Goal: Transaction & Acquisition: Subscribe to service/newsletter

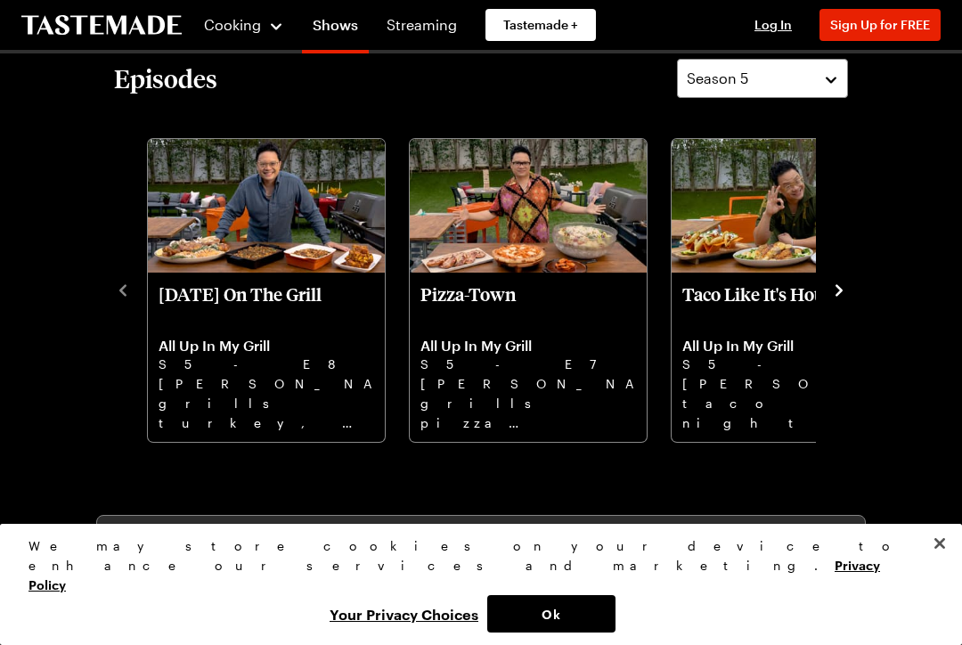
scroll to position [466, 0]
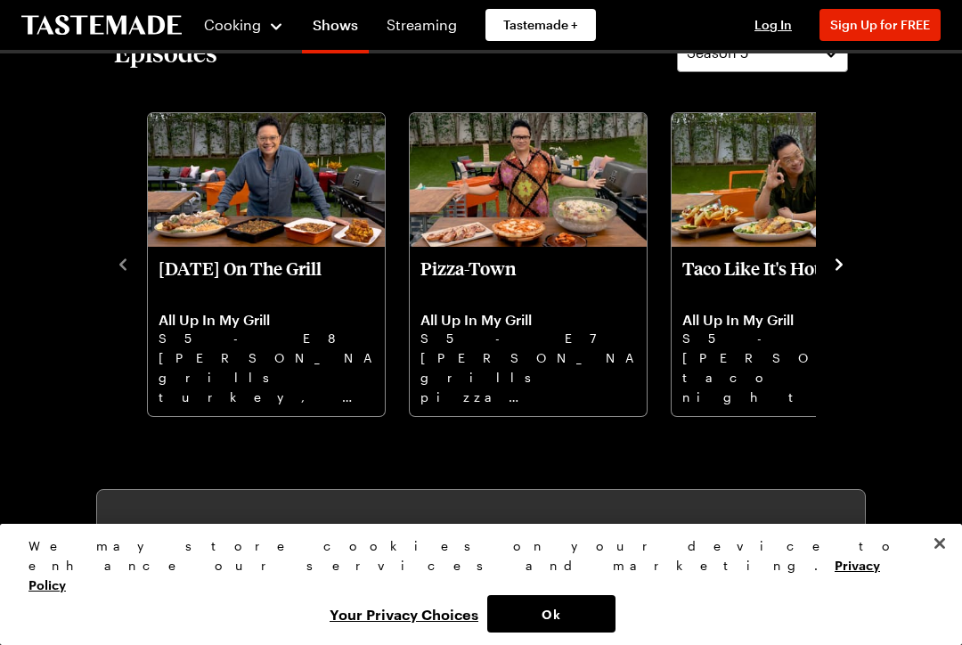
click at [843, 269] on icon "navigate to next item" at bounding box center [839, 265] width 18 height 18
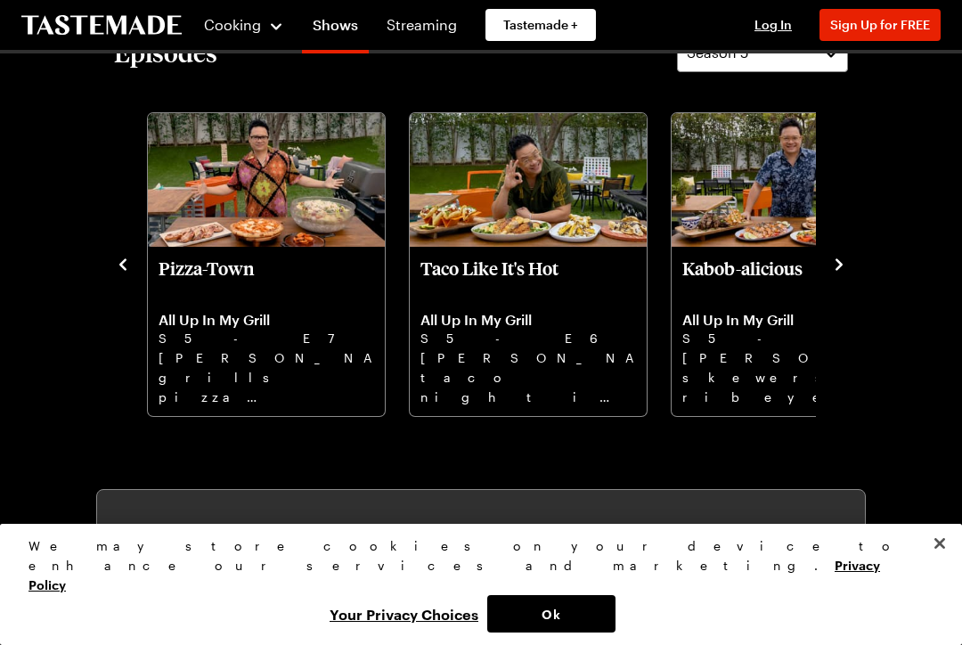
click at [834, 258] on icon "navigate to next item" at bounding box center [839, 265] width 18 height 18
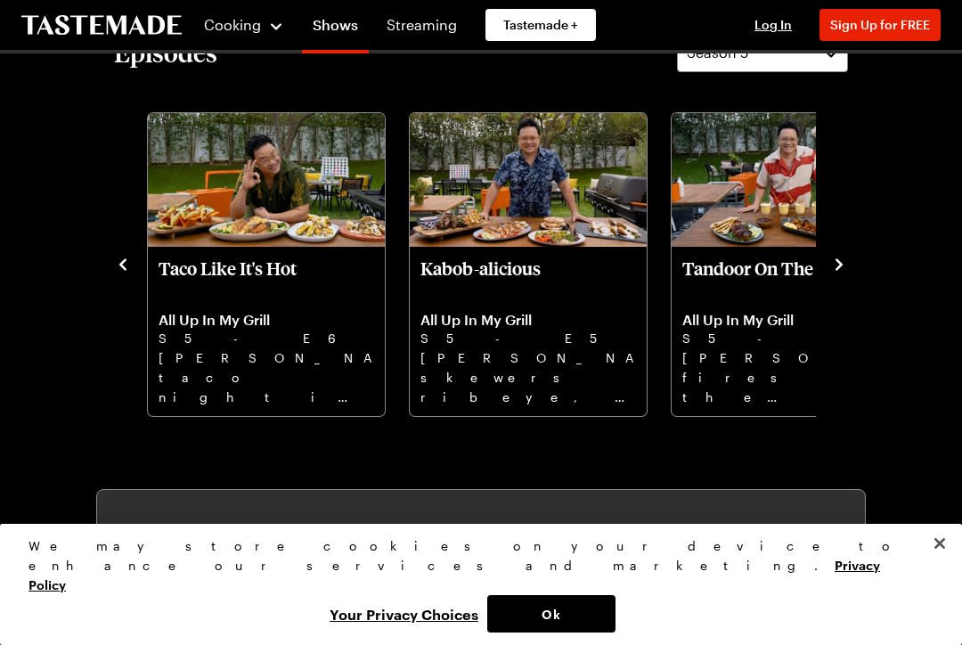
click at [813, 264] on p "Tandoor On The Grill" at bounding box center [789, 278] width 215 height 43
click at [258, 35] on div "Cooking" at bounding box center [243, 24] width 81 height 21
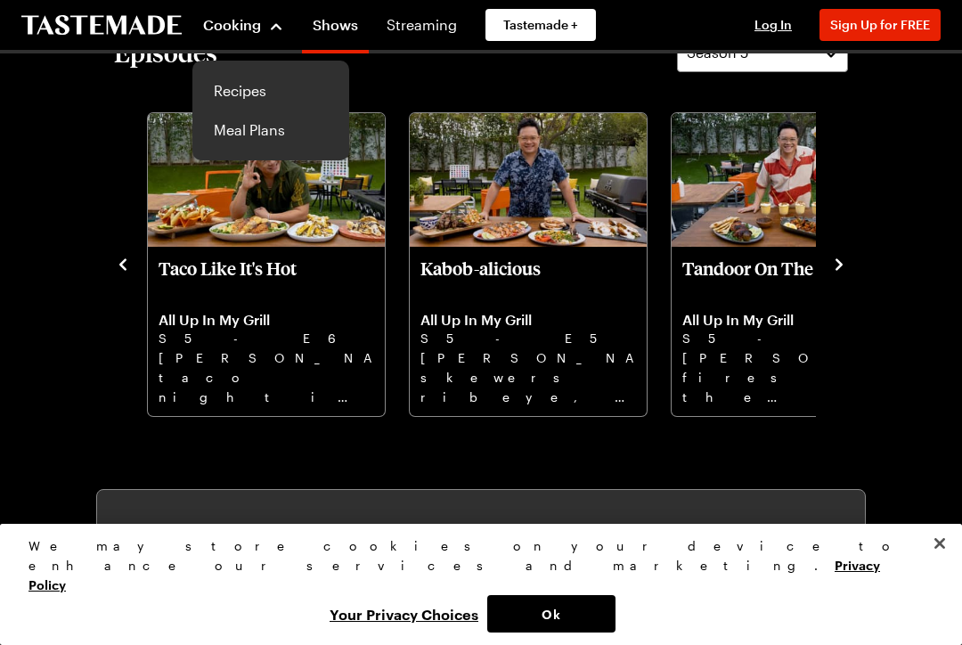
click at [249, 98] on link "Recipes" at bounding box center [270, 90] width 135 height 39
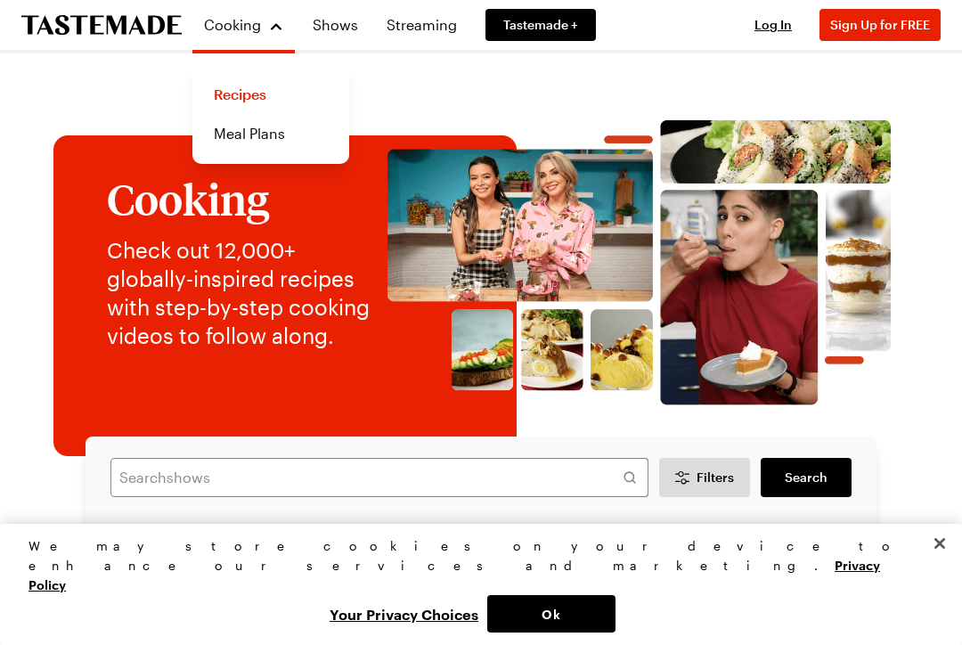
click at [345, 25] on link "Shows" at bounding box center [335, 25] width 67 height 50
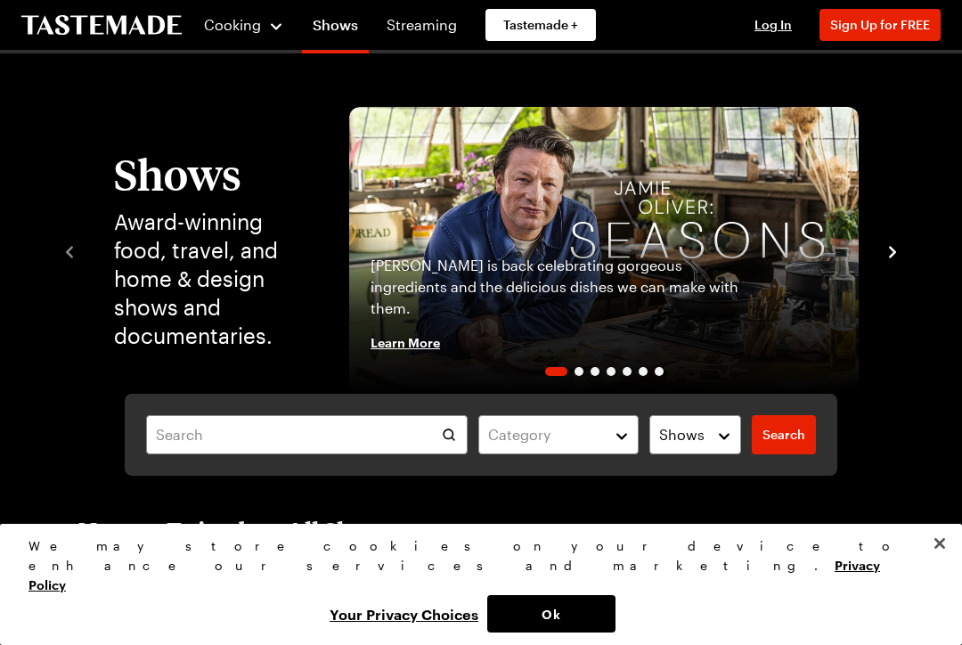
click at [343, 29] on link "Shows" at bounding box center [335, 29] width 67 height 50
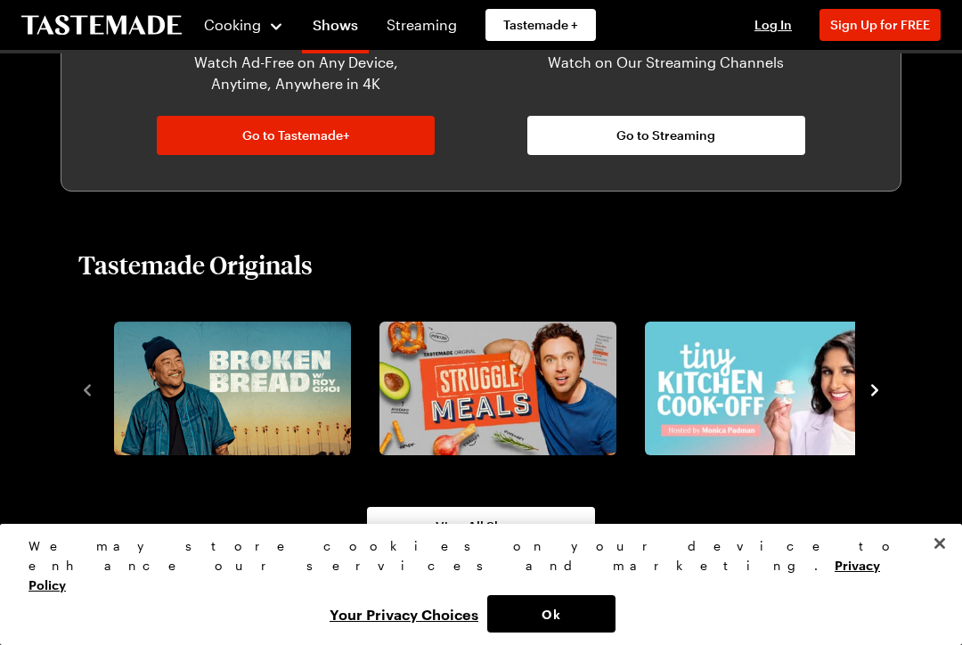
scroll to position [990, 0]
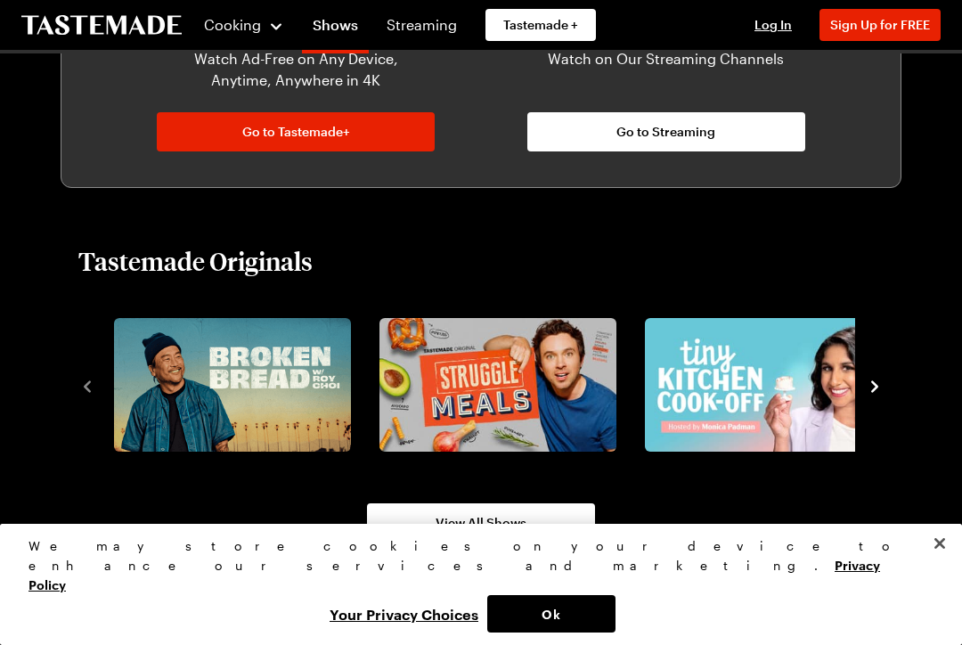
click at [868, 385] on icon "navigate to next item" at bounding box center [874, 386] width 18 height 18
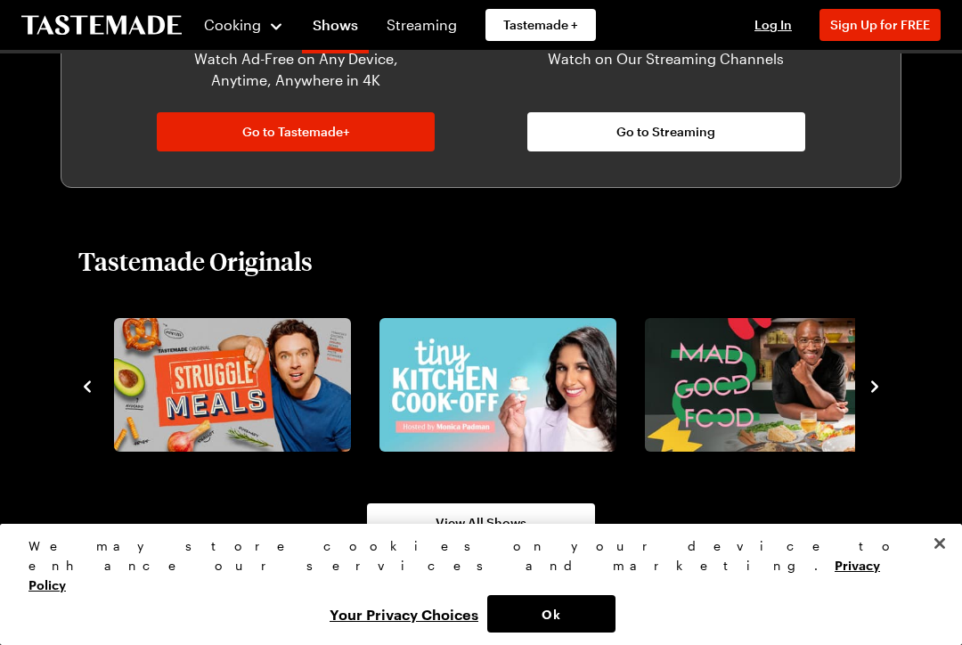
click at [273, 385] on img "2 / 8" at bounding box center [232, 385] width 237 height 134
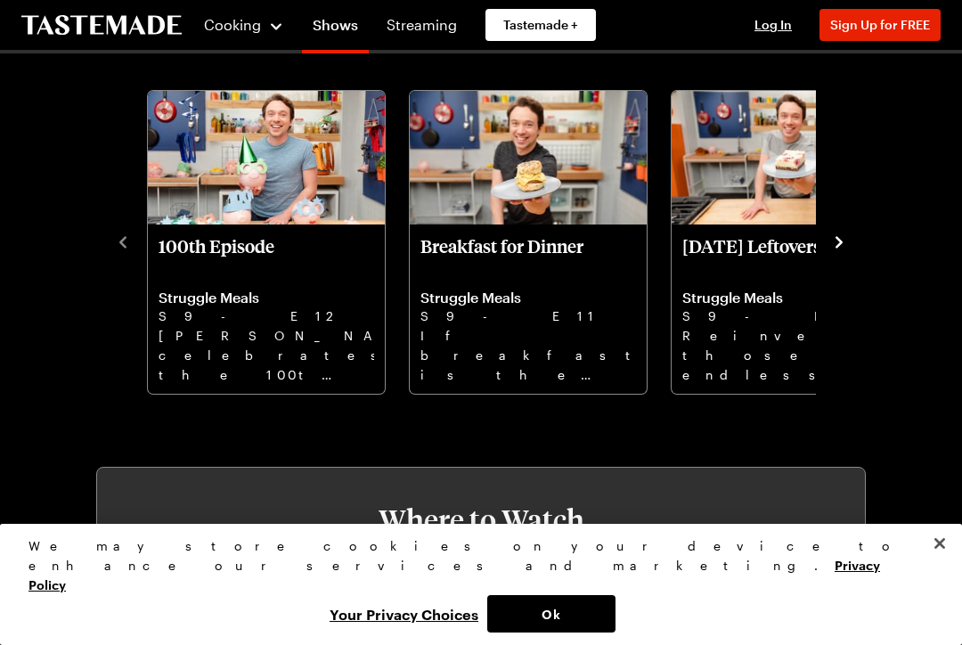
scroll to position [495, 0]
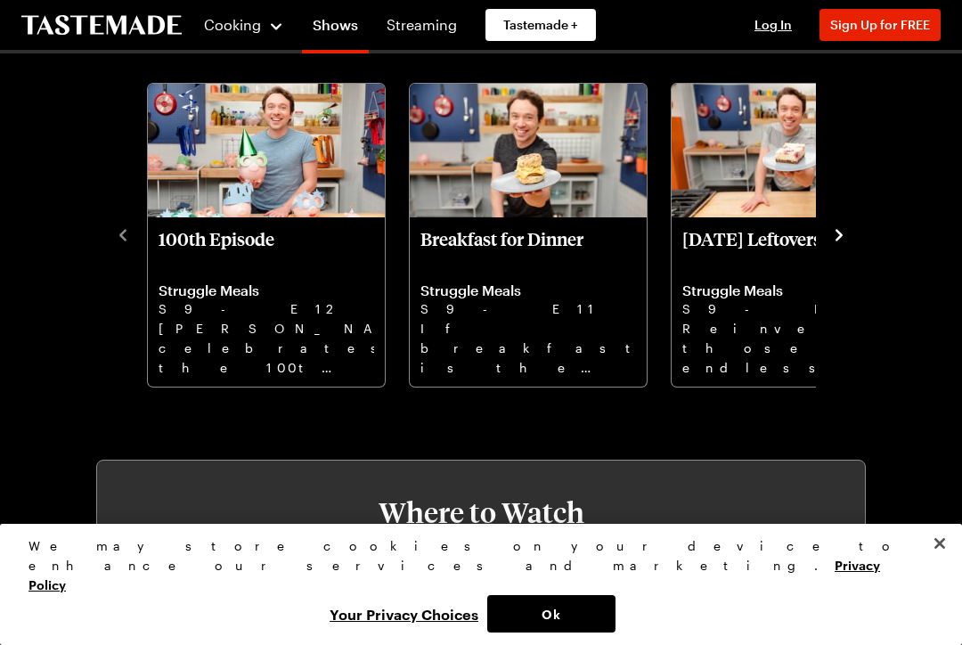
click at [832, 224] on button "navigate to next item" at bounding box center [839, 233] width 18 height 21
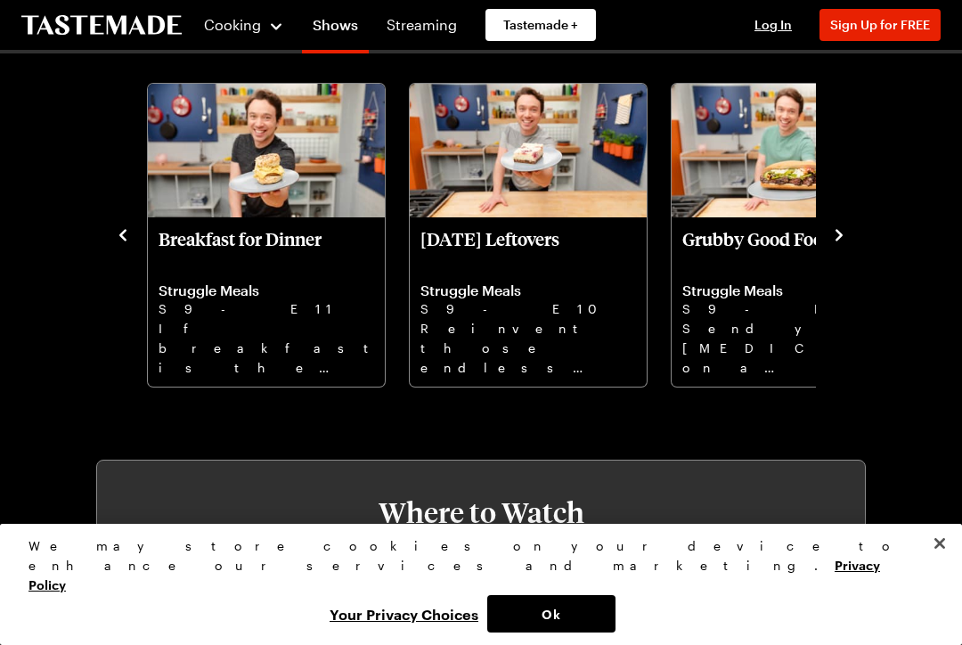
click at [759, 269] on p "Grubby Good Food" at bounding box center [789, 249] width 215 height 43
click at [933, 563] on button "Close" at bounding box center [939, 542] width 39 height 39
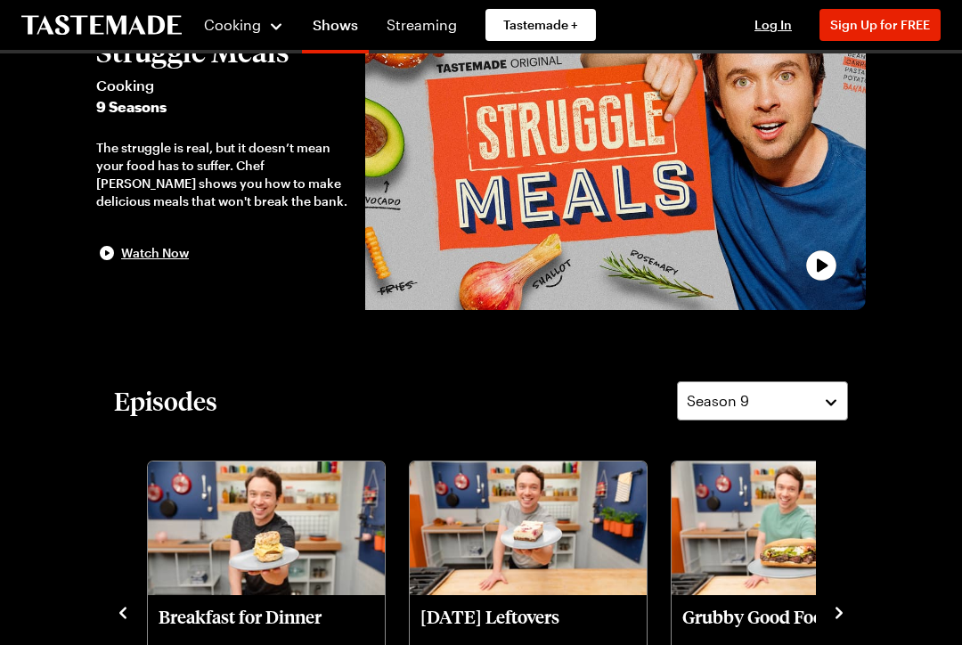
scroll to position [0, 0]
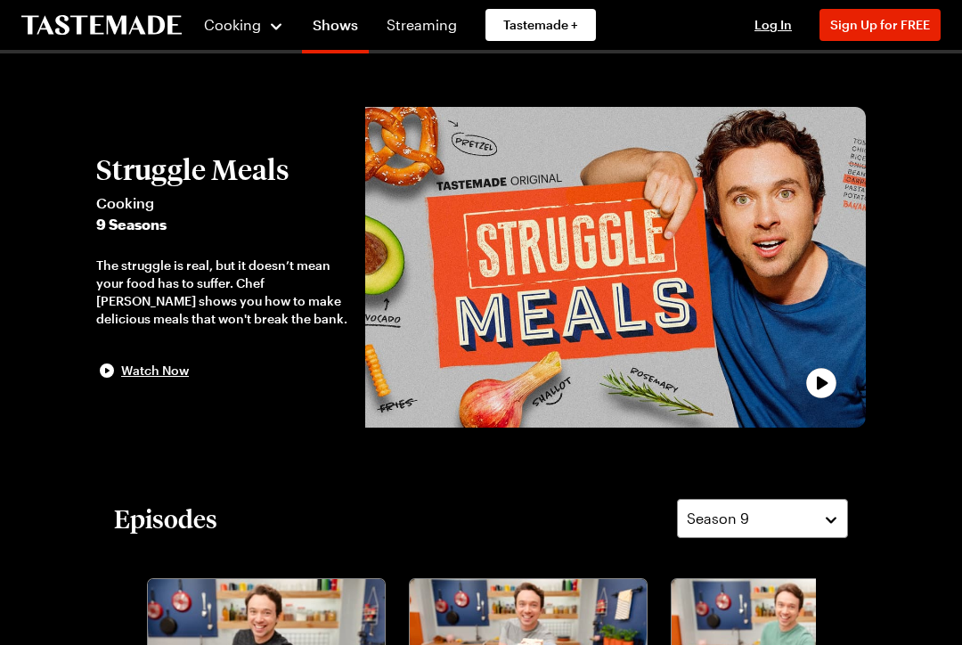
click at [241, 28] on span "Cooking" at bounding box center [232, 24] width 57 height 17
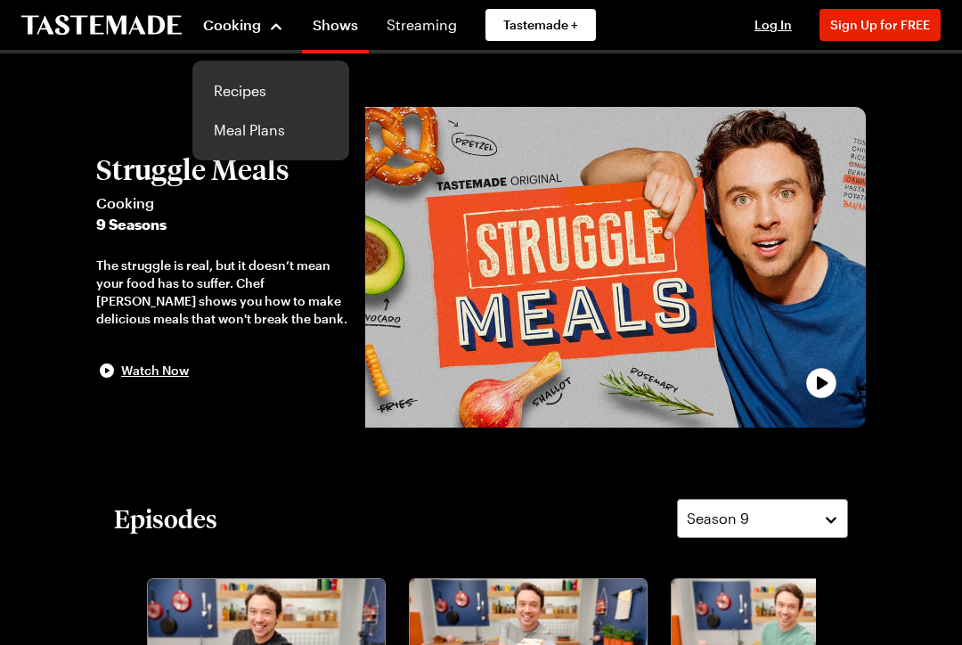
click at [254, 94] on link "Recipes" at bounding box center [270, 90] width 135 height 39
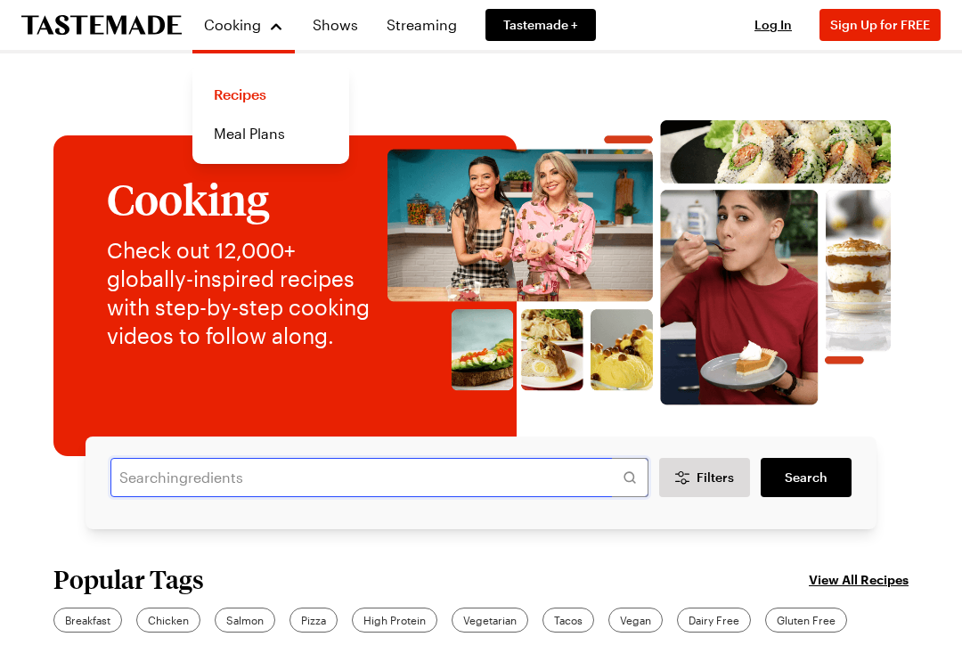
click at [366, 479] on input "text" at bounding box center [379, 477] width 538 height 39
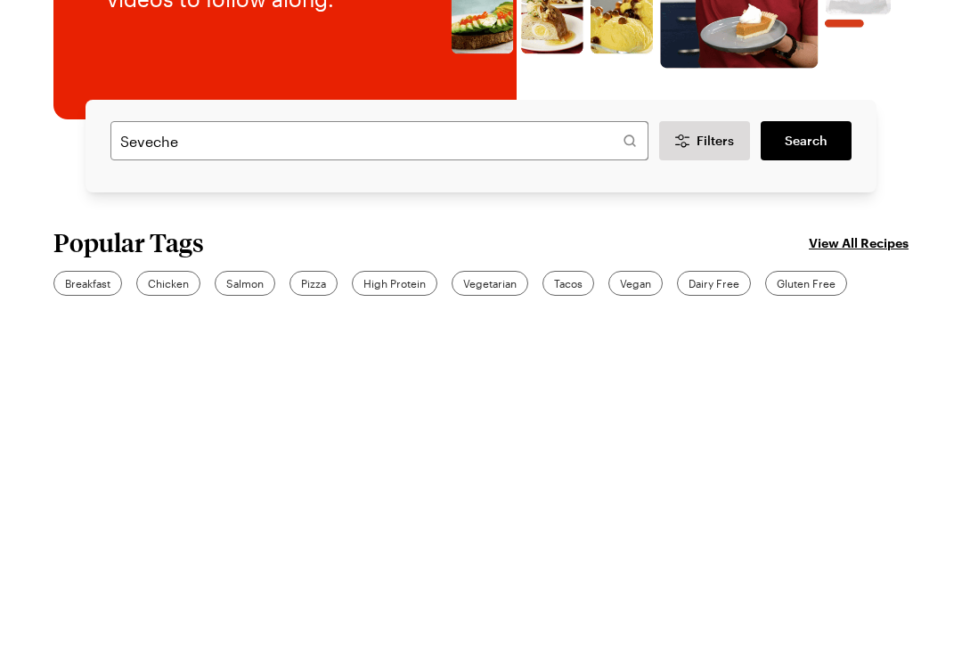
click at [629, 468] on icon at bounding box center [630, 477] width 18 height 18
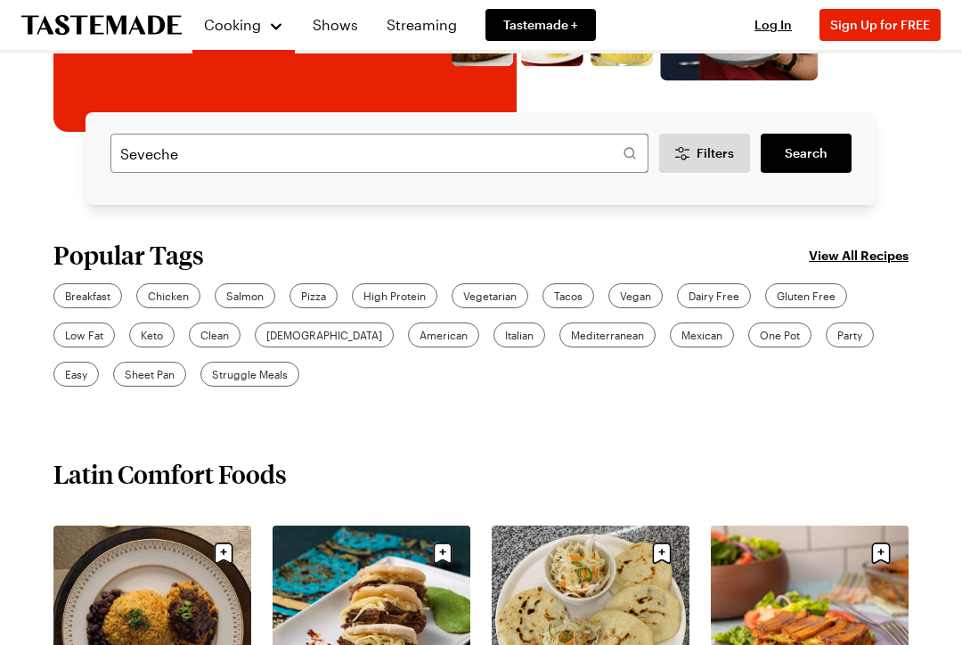
scroll to position [321, 0]
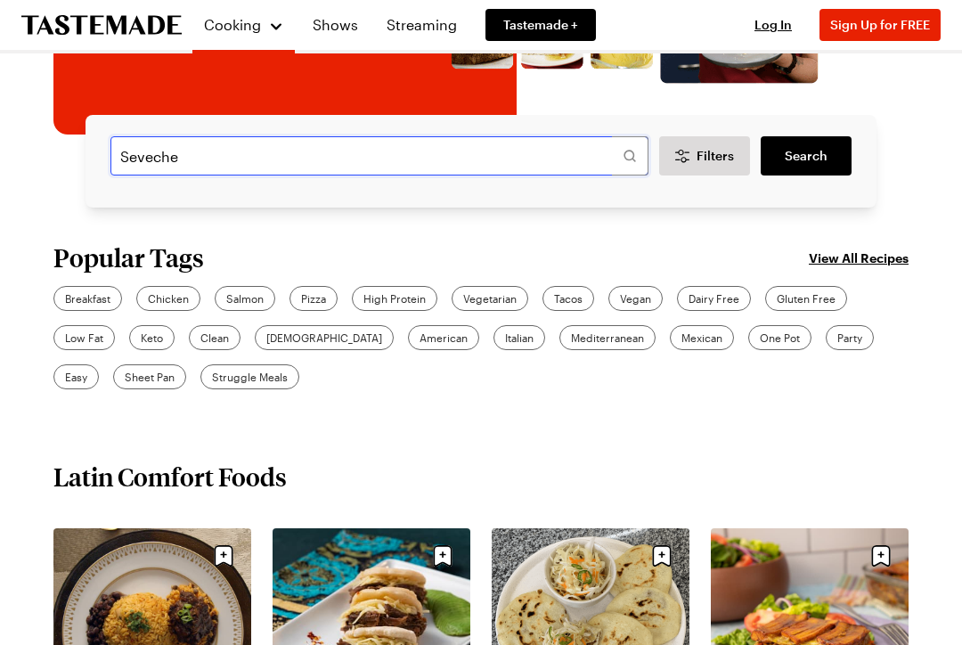
click at [207, 149] on input "Seveche" at bounding box center [379, 155] width 538 height 39
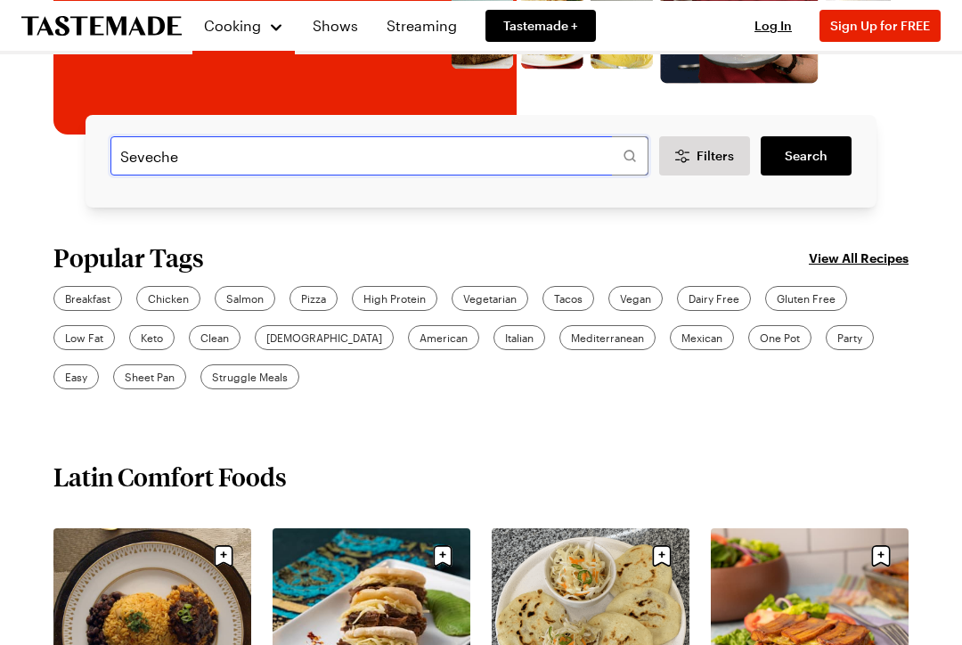
click at [126, 149] on input "Seveche" at bounding box center [379, 155] width 538 height 39
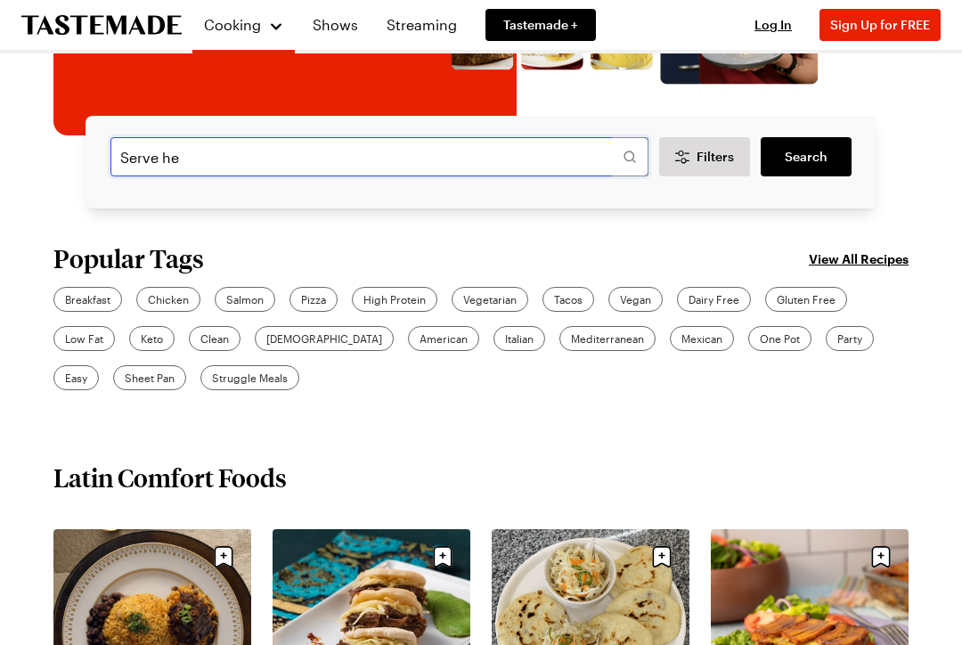
type input "Serve he"
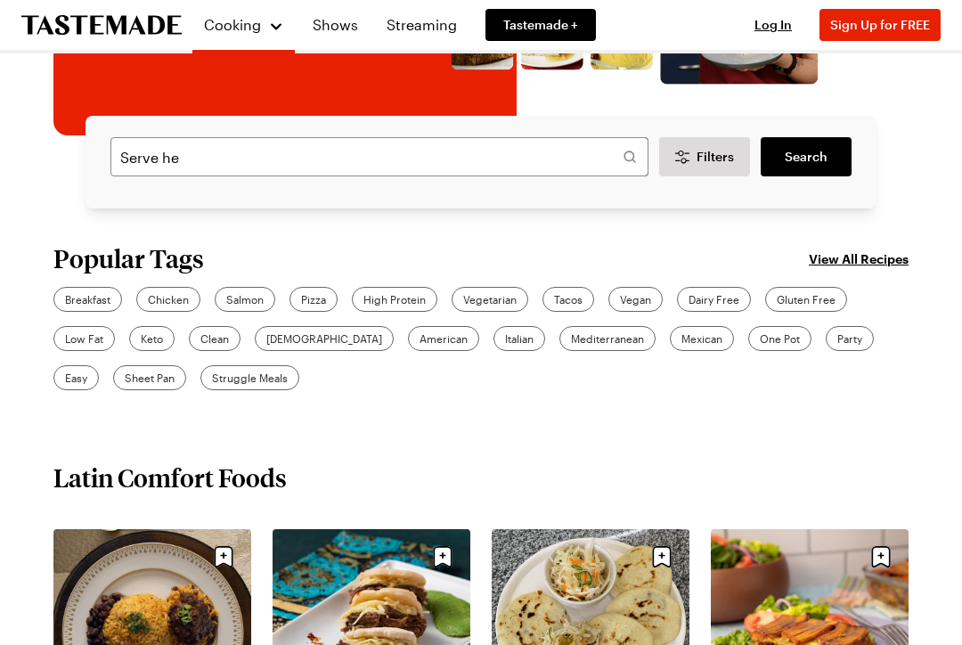
click at [630, 155] on icon at bounding box center [630, 157] width 18 height 18
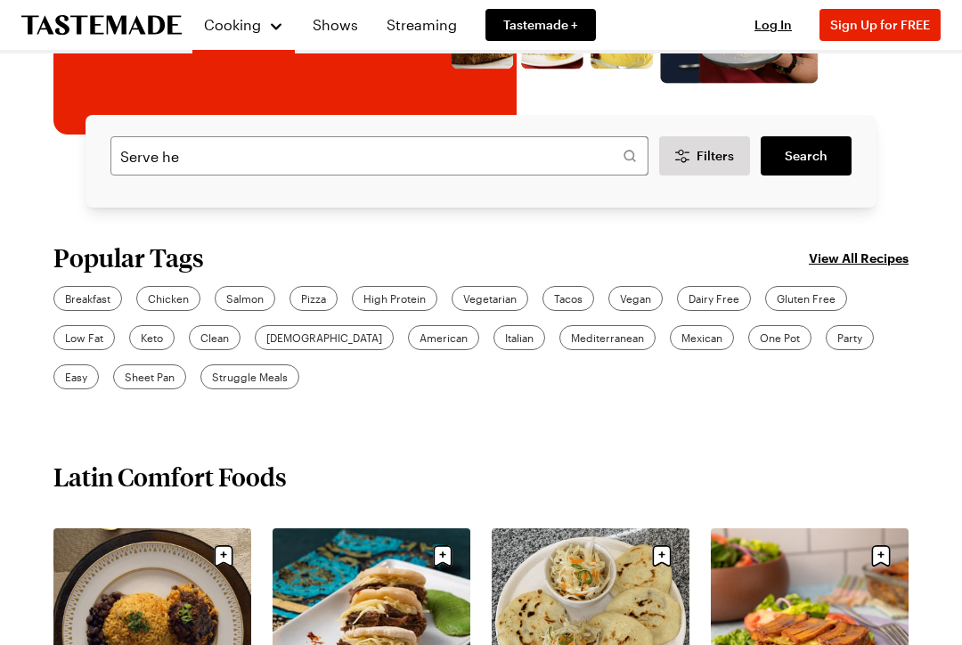
click at [824, 167] on link "Search" at bounding box center [805, 155] width 91 height 39
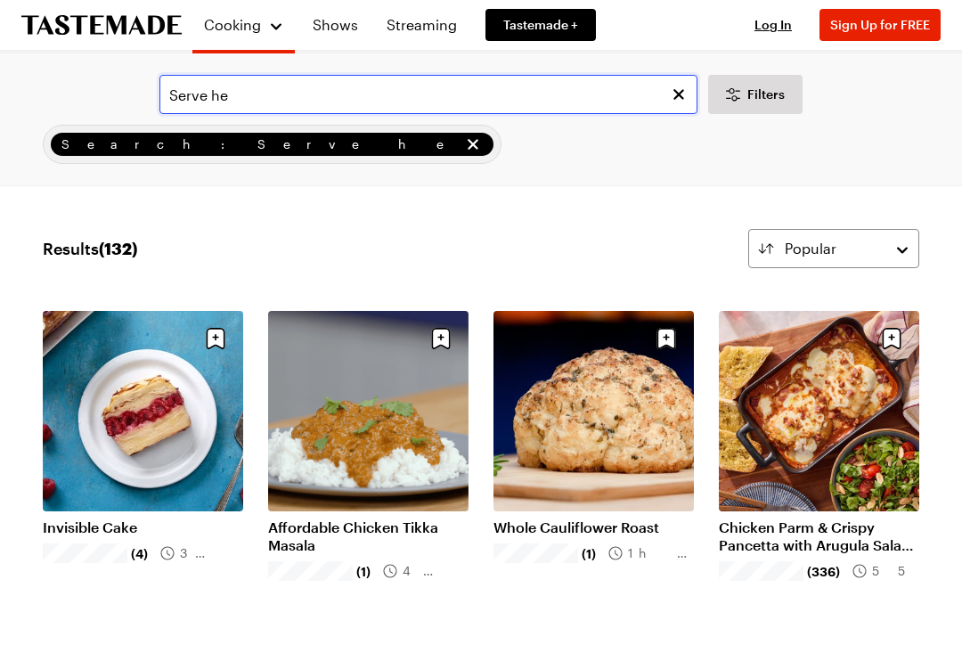
click at [239, 101] on input "Serve he" at bounding box center [428, 94] width 538 height 39
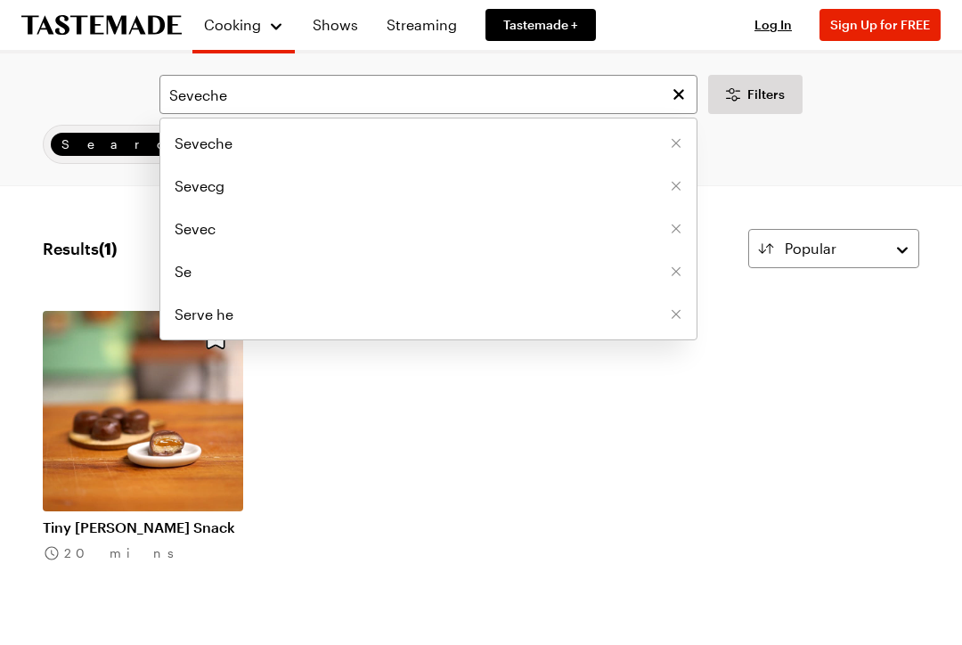
click at [221, 142] on span "Seveche" at bounding box center [203, 143] width 58 height 21
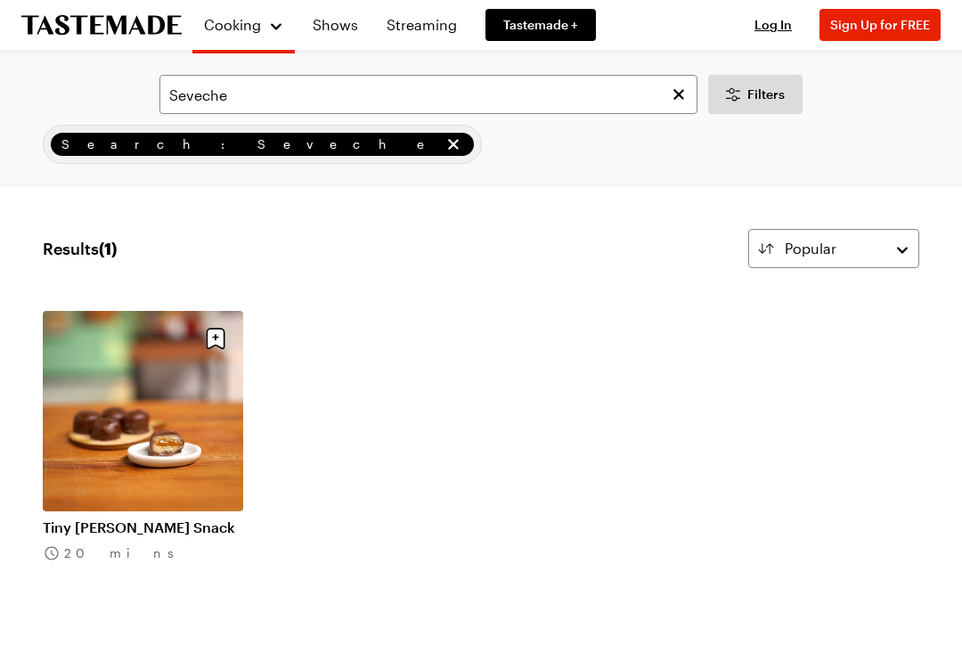
type input "Seveche"
click at [831, 121] on div "Seveche Filters Search: Seveche Search" at bounding box center [481, 119] width 962 height 132
click at [350, 16] on link "Shows" at bounding box center [335, 25] width 67 height 50
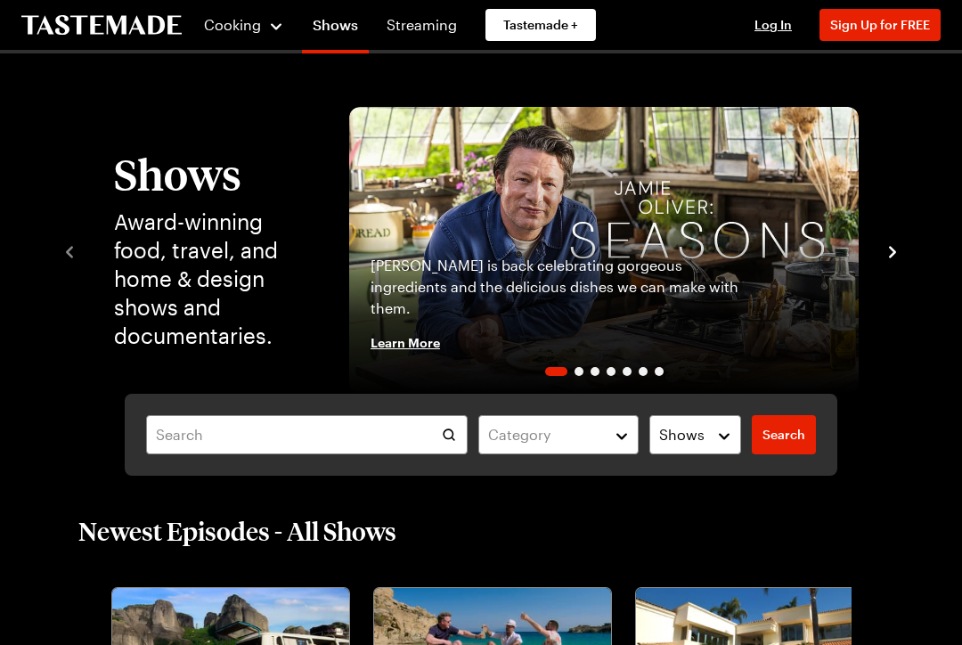
click at [348, 24] on link "Shows" at bounding box center [335, 29] width 67 height 50
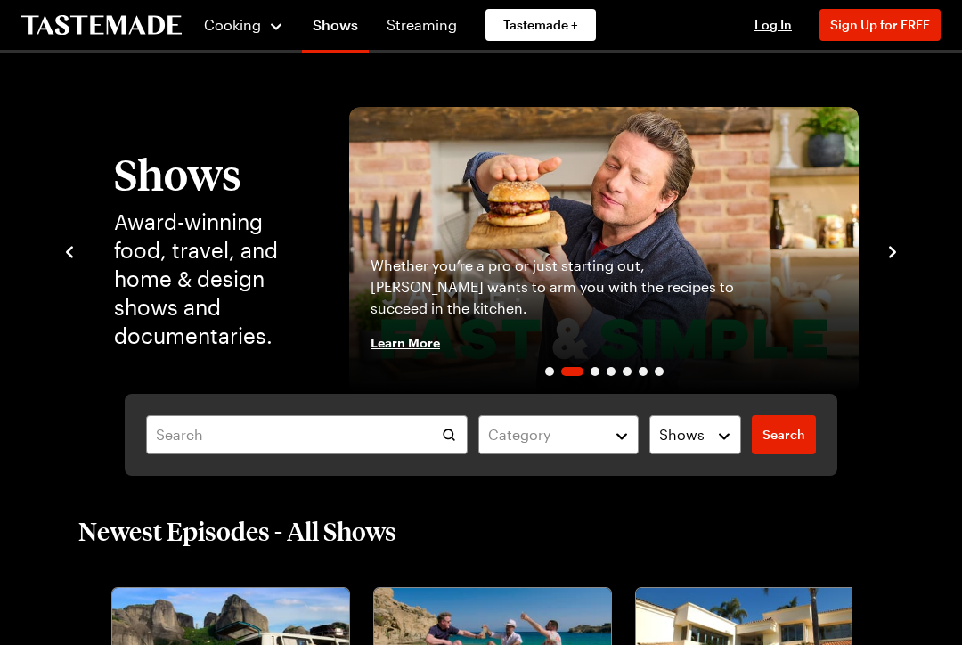
click at [562, 20] on span "Tastemade +" at bounding box center [540, 25] width 75 height 18
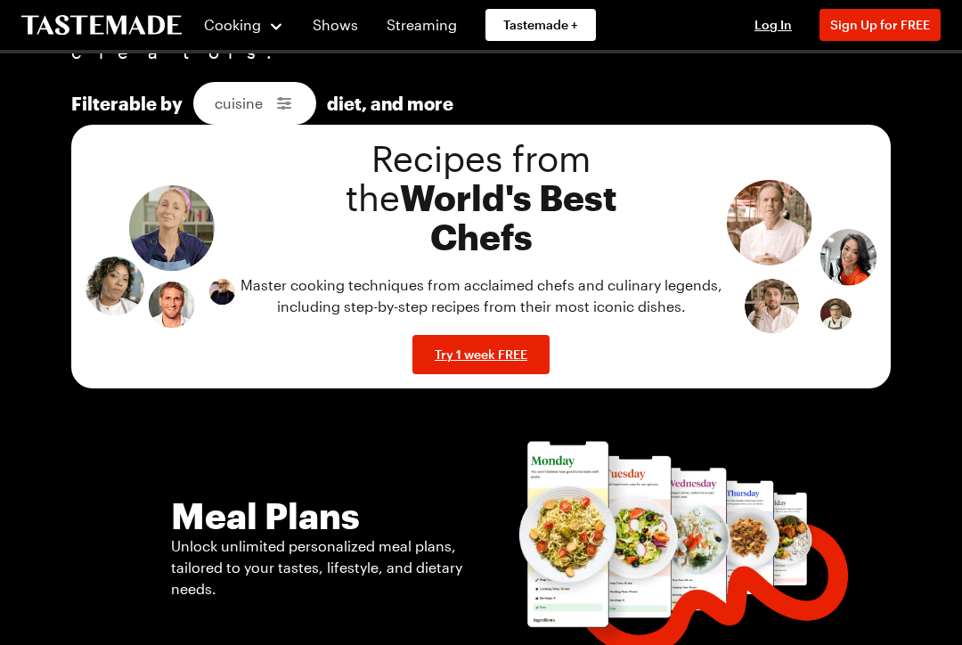
scroll to position [1783, 0]
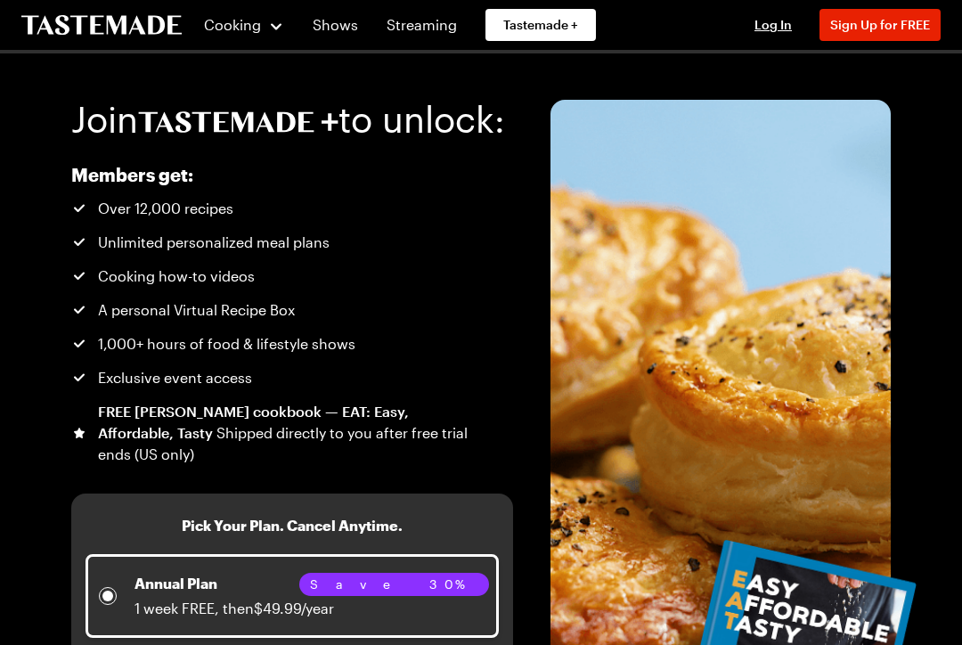
scroll to position [0, 0]
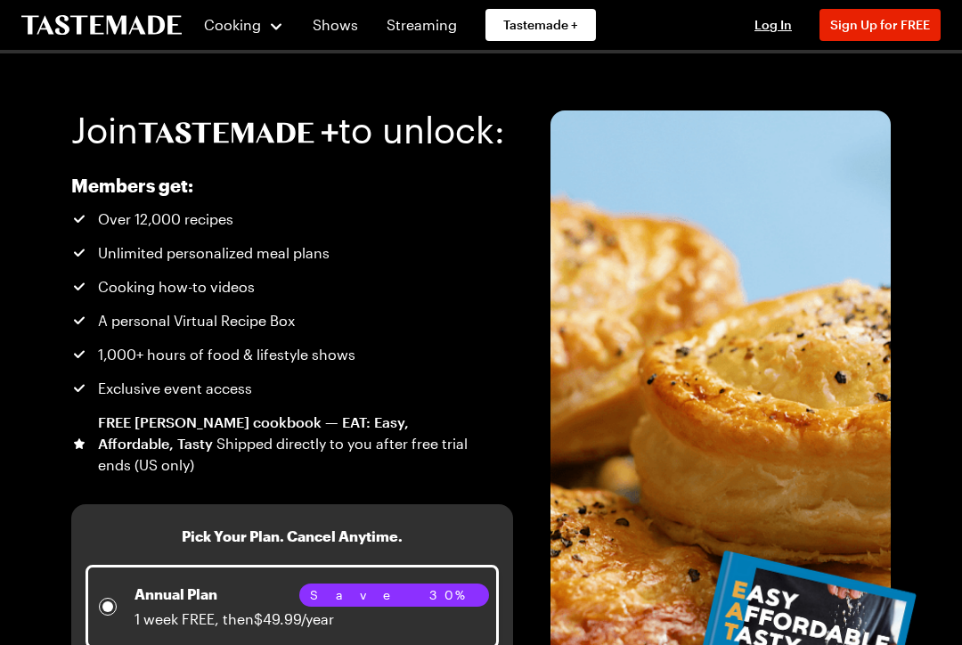
click at [891, 19] on span "Sign Up for FREE" at bounding box center [880, 24] width 100 height 15
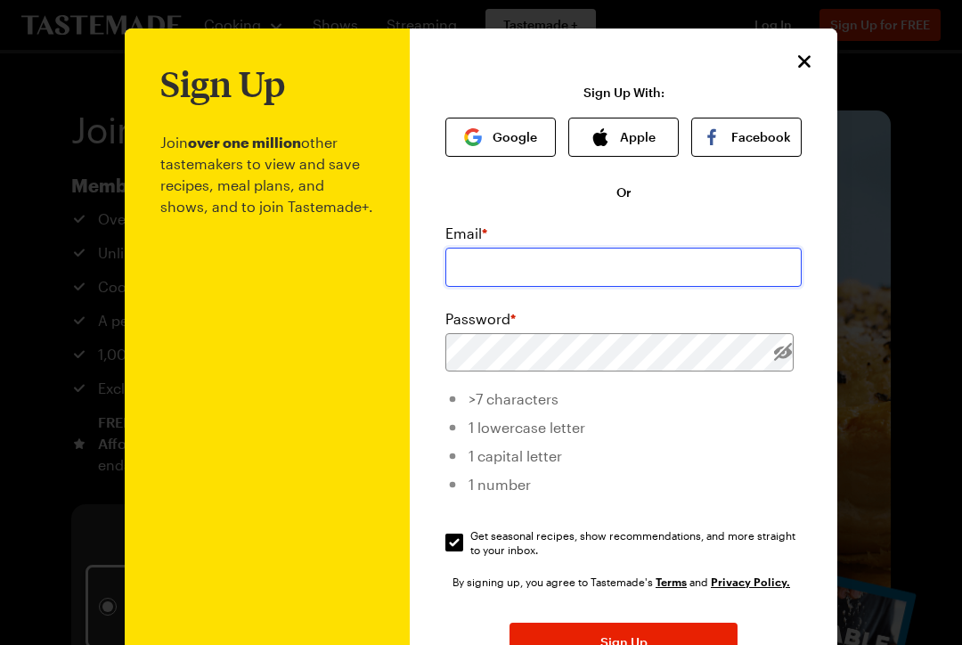
click at [625, 268] on input "email" at bounding box center [623, 267] width 356 height 39
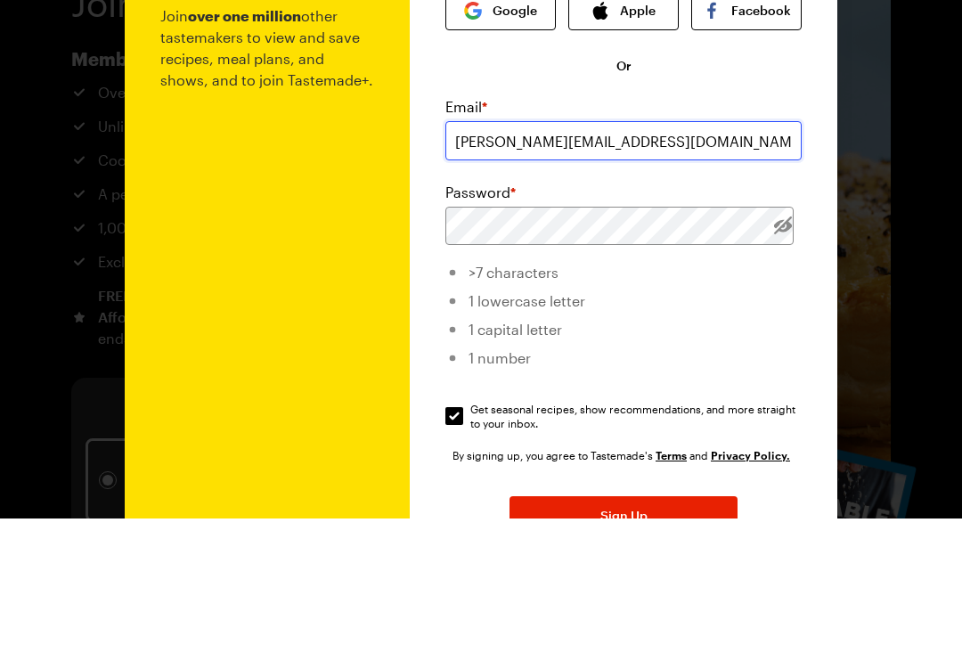
type input "[PERSON_NAME][EMAIL_ADDRESS][DOMAIN_NAME]"
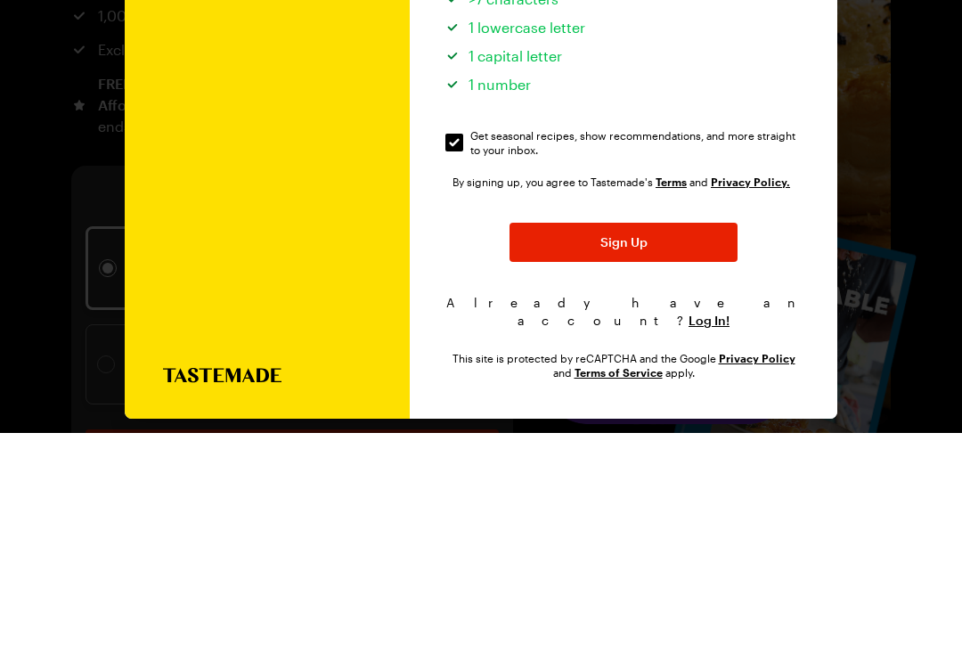
scroll to position [188, 0]
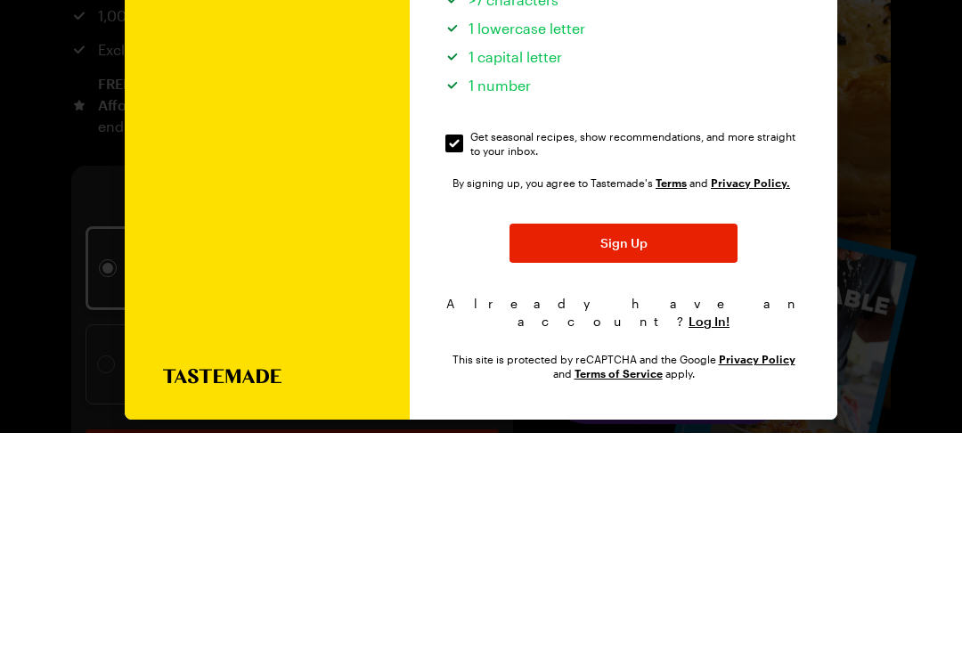
click at [678, 435] on button "Sign Up" at bounding box center [623, 454] width 228 height 39
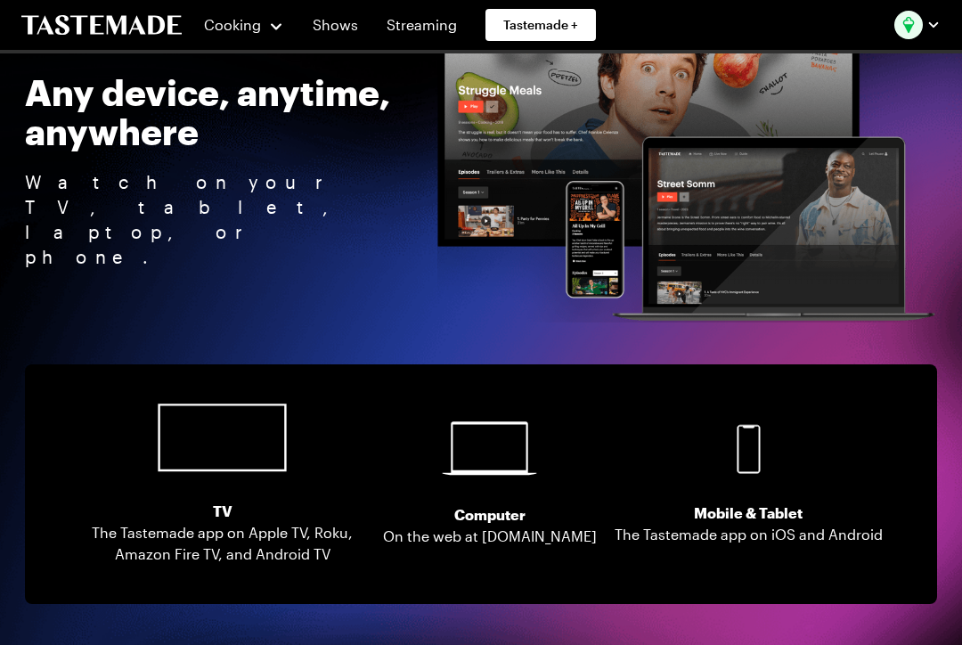
scroll to position [3364, 0]
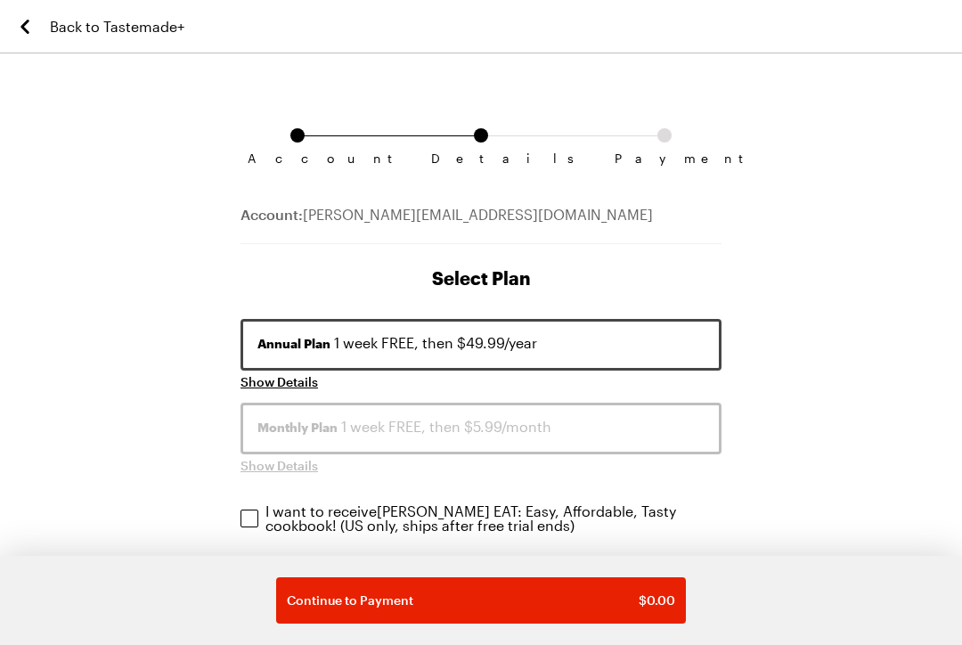
click at [239, 534] on div "Account Details Payment Account: [PERSON_NAME][EMAIL_ADDRESS][DOMAIN_NAME] Sele…" at bounding box center [481, 644] width 516 height 1139
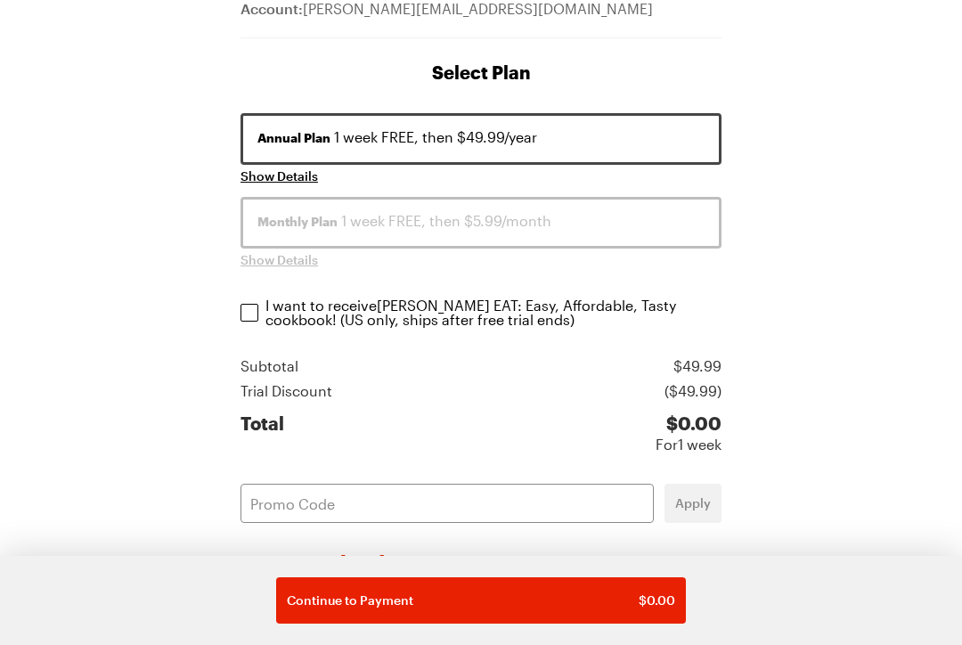
scroll to position [207, 0]
click at [249, 310] on input "I want to receive [PERSON_NAME] EAT: Easy, Affordable, Tasty cookbook ! (US onl…" at bounding box center [249, 312] width 18 height 18
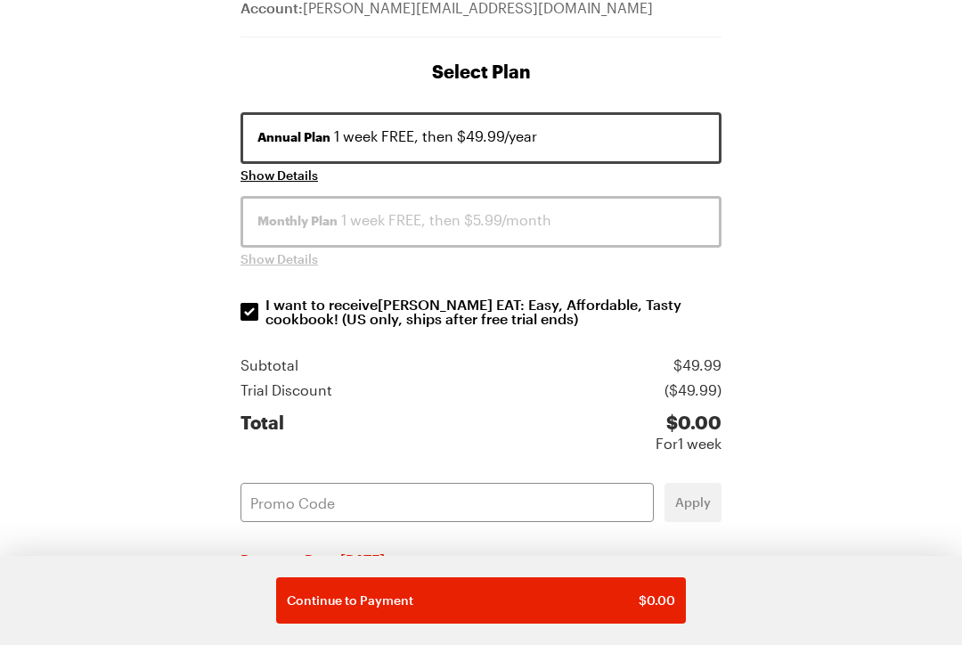
checkbox input "true"
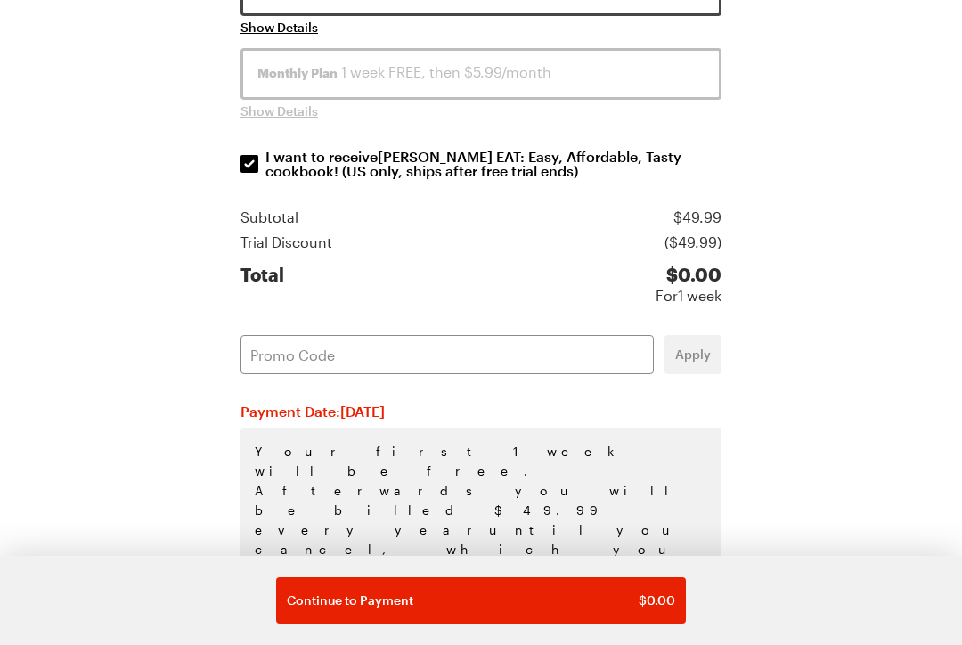
scroll to position [353, 0]
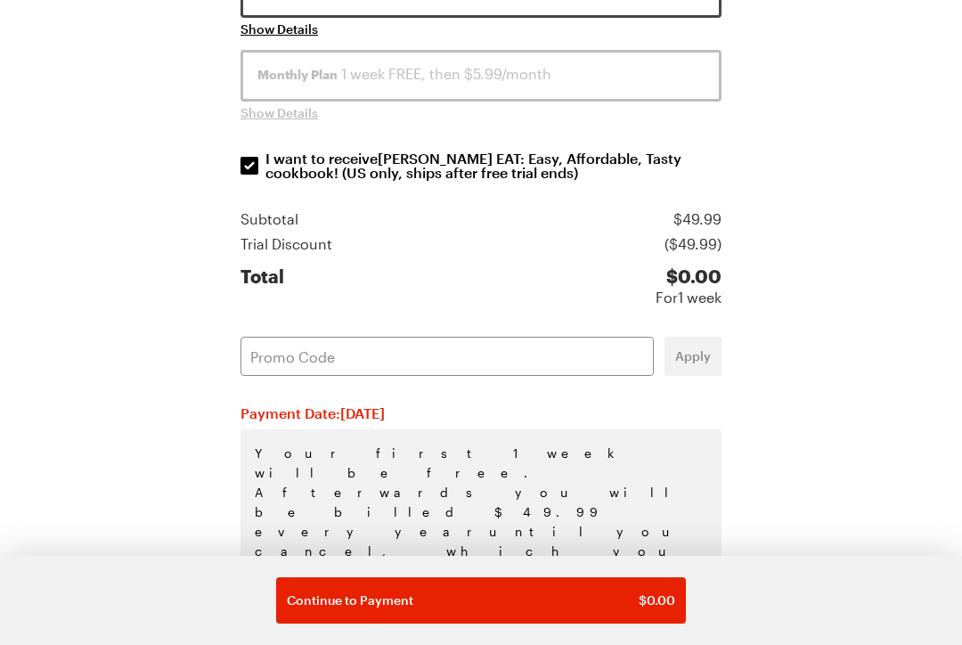
click at [550, 609] on div "Continue to Payment $ 0.00" at bounding box center [481, 600] width 388 height 18
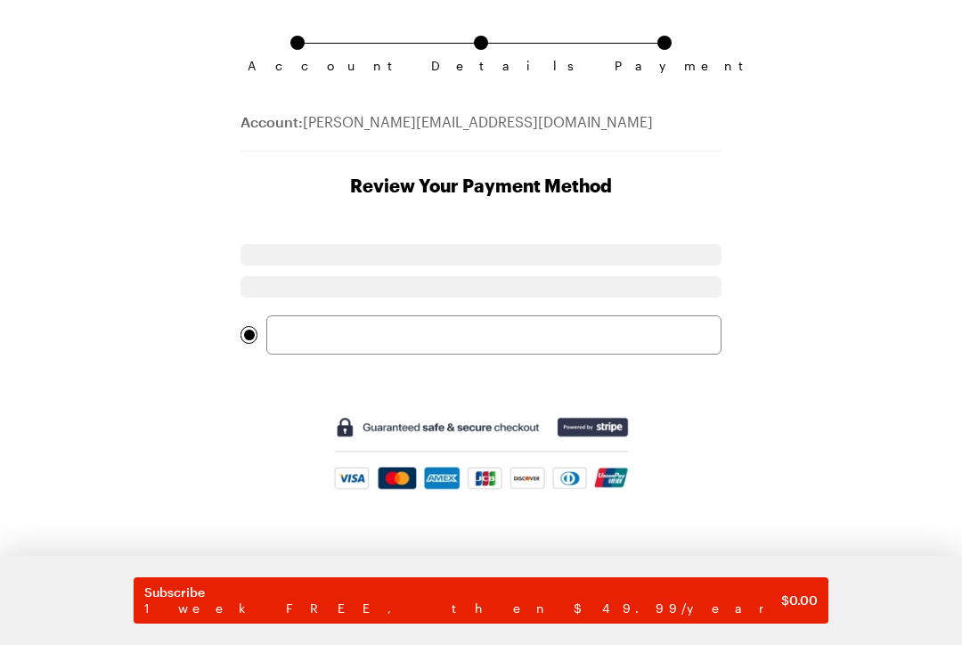
scroll to position [7, 0]
